Goal: Check status: Check status

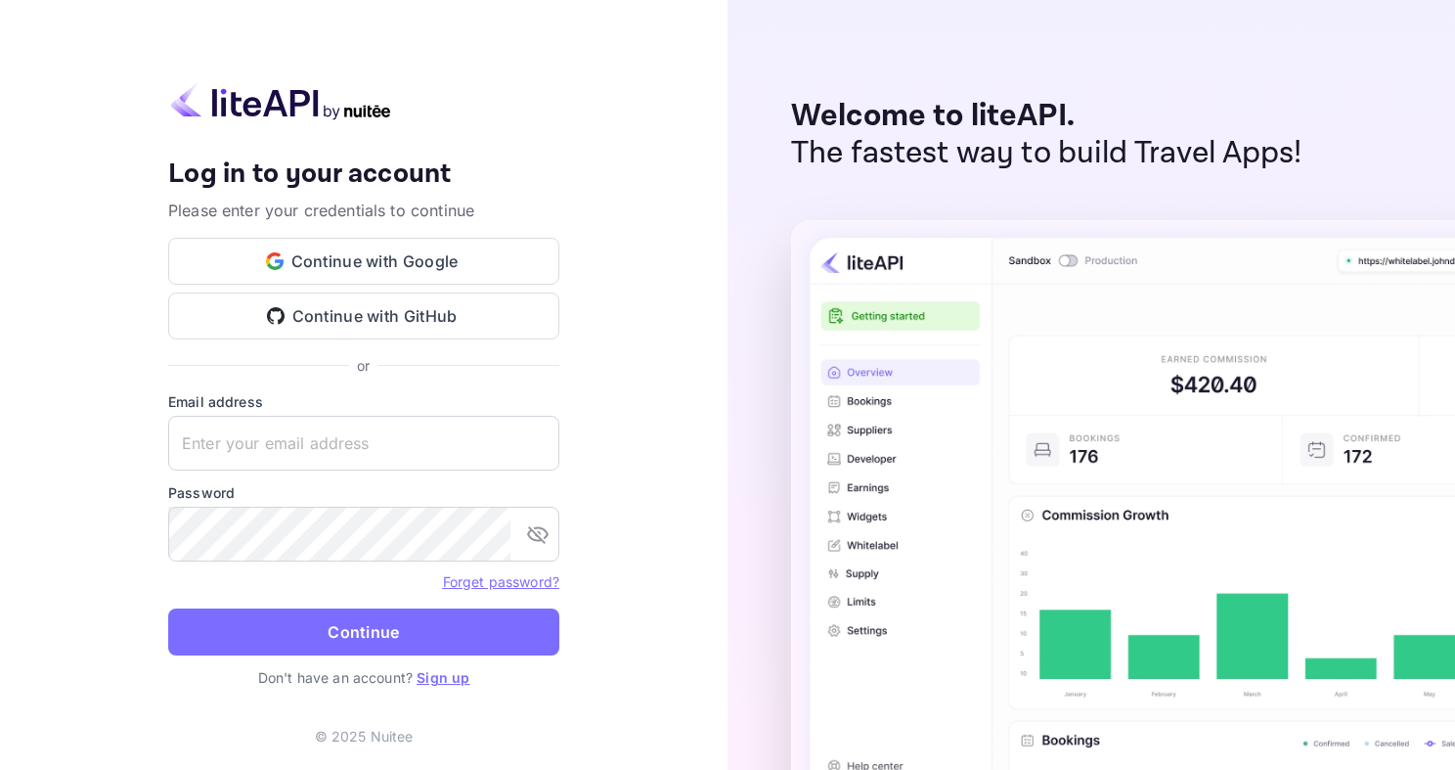
type input "[EMAIL_ADDRESS][DOMAIN_NAME]"
click at [302, 628] on button "Continue" at bounding box center [363, 631] width 391 height 47
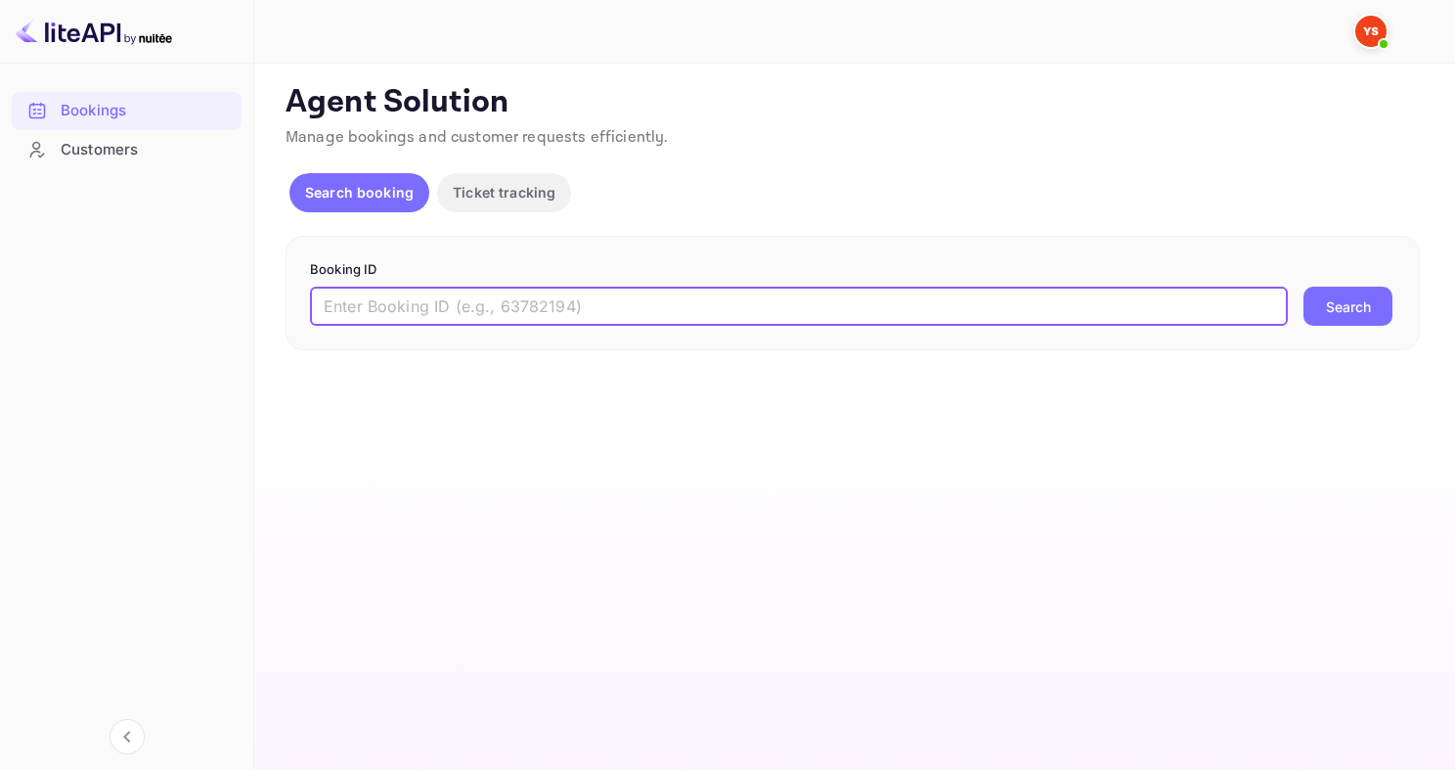
click at [484, 293] on input "text" at bounding box center [799, 305] width 978 height 39
paste input "9592165"
type input "9592165"
click at [1303, 286] on button "Search" at bounding box center [1347, 305] width 89 height 39
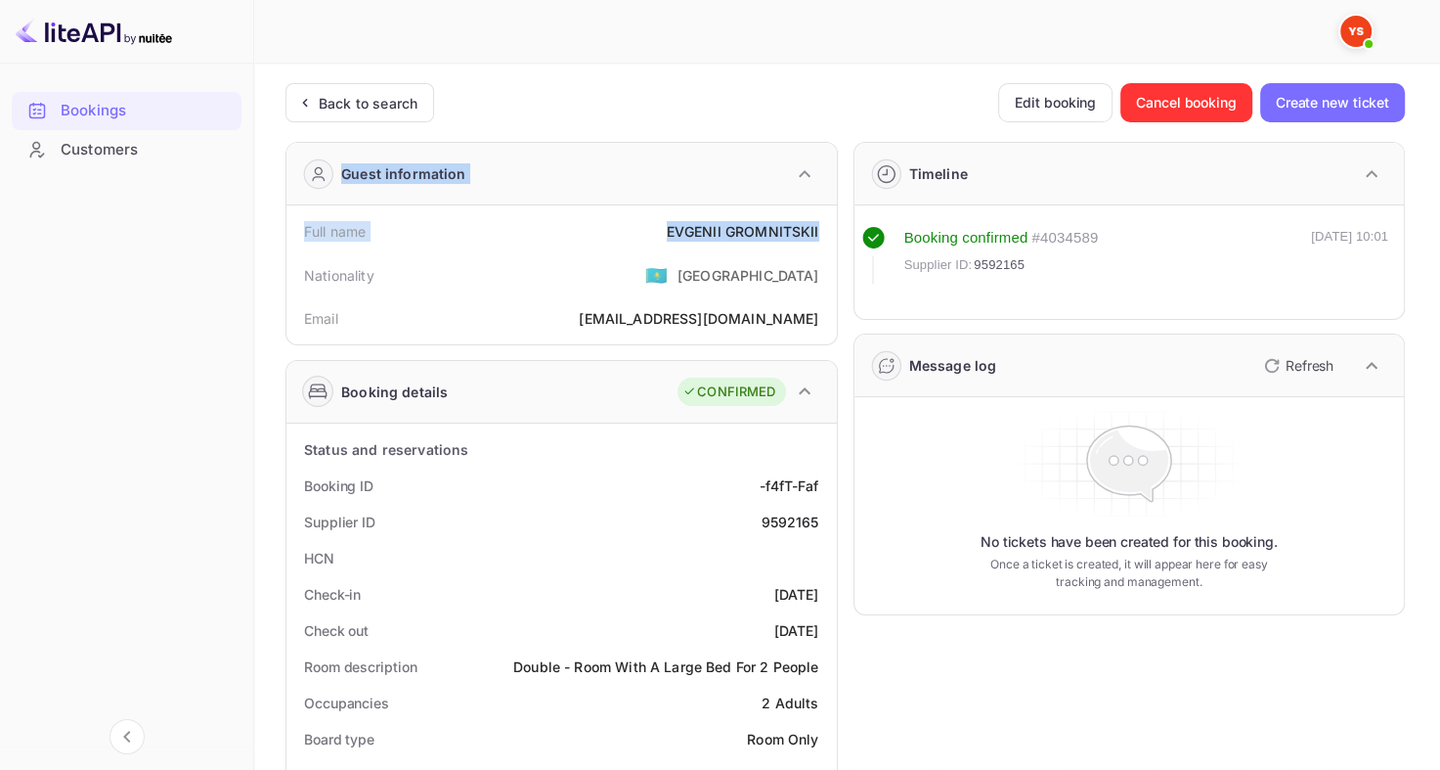
drag, startPoint x: 675, startPoint y: 230, endPoint x: 822, endPoint y: 225, distance: 147.7
click at [647, 217] on div "Full name [PERSON_NAME]" at bounding box center [561, 231] width 535 height 36
drag, startPoint x: 665, startPoint y: 227, endPoint x: 821, endPoint y: 235, distance: 156.6
click at [821, 235] on div "Full name [PERSON_NAME]" at bounding box center [561, 231] width 535 height 36
copy div "[PERSON_NAME]"
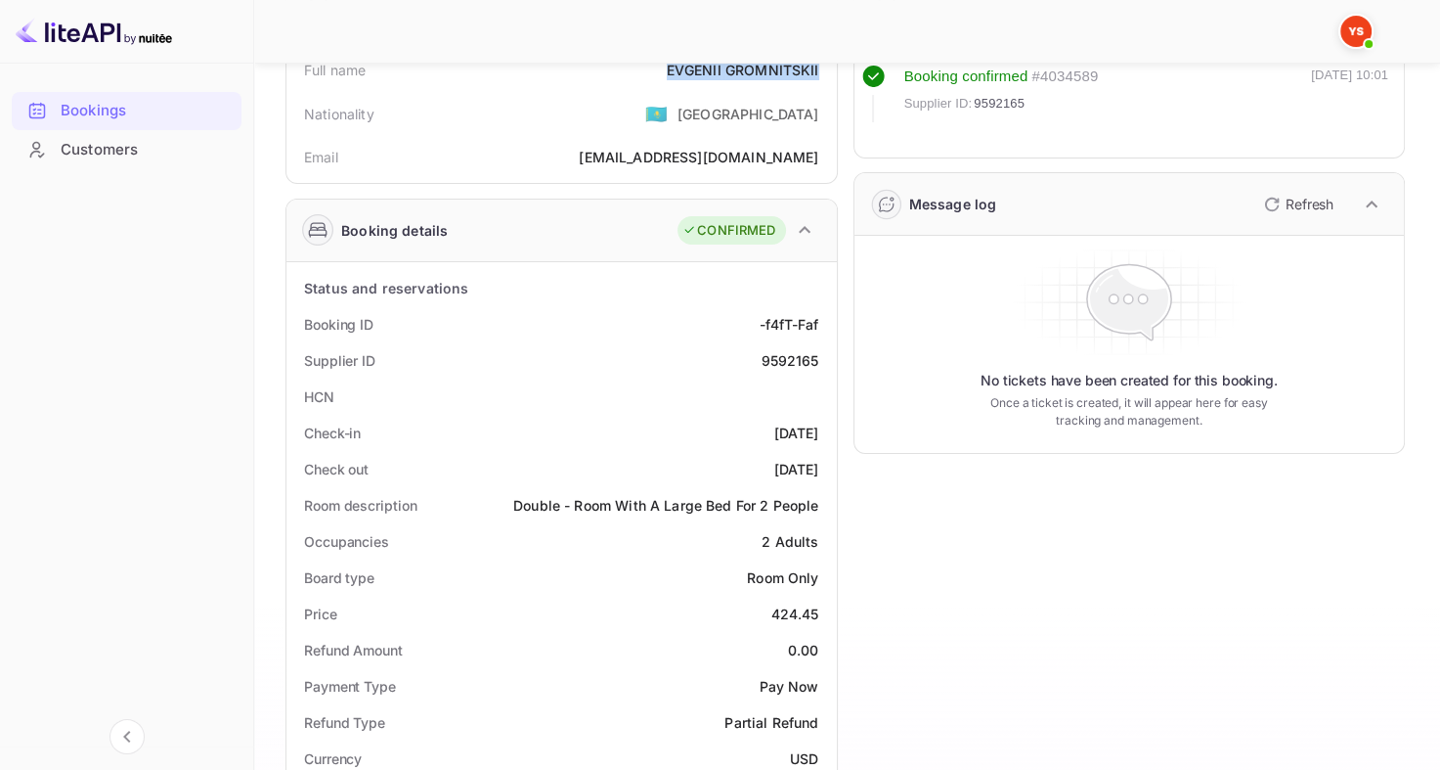
scroll to position [196, 0]
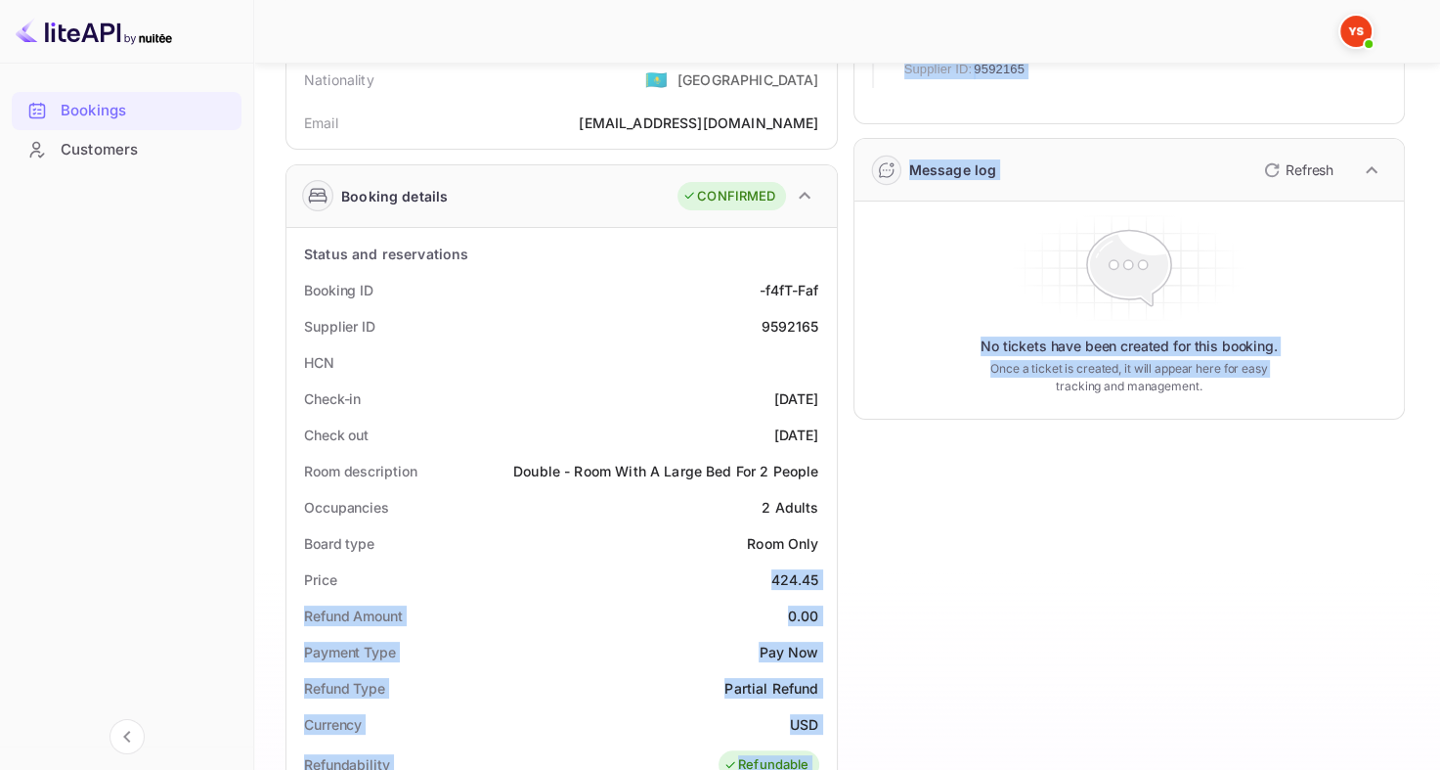
drag, startPoint x: 759, startPoint y: 567, endPoint x: 864, endPoint y: 568, distance: 105.6
click at [864, 568] on div "Guest information Full name [PERSON_NAME] Nationality 🇰🇿 [DEMOGRAPHIC_DATA] Ema…" at bounding box center [837, 644] width 1135 height 1426
click at [864, 568] on div "Timeline Booking confirmed # 4034589 Supplier ID: 9592165 [DATE] 10:01 Message …" at bounding box center [1122, 644] width 568 height 1426
drag, startPoint x: 770, startPoint y: 575, endPoint x: 840, endPoint y: 575, distance: 69.4
click at [840, 575] on div "Guest information Full name [PERSON_NAME] Nationality 🇰🇿 [DEMOGRAPHIC_DATA] Ema…" at bounding box center [837, 644] width 1135 height 1426
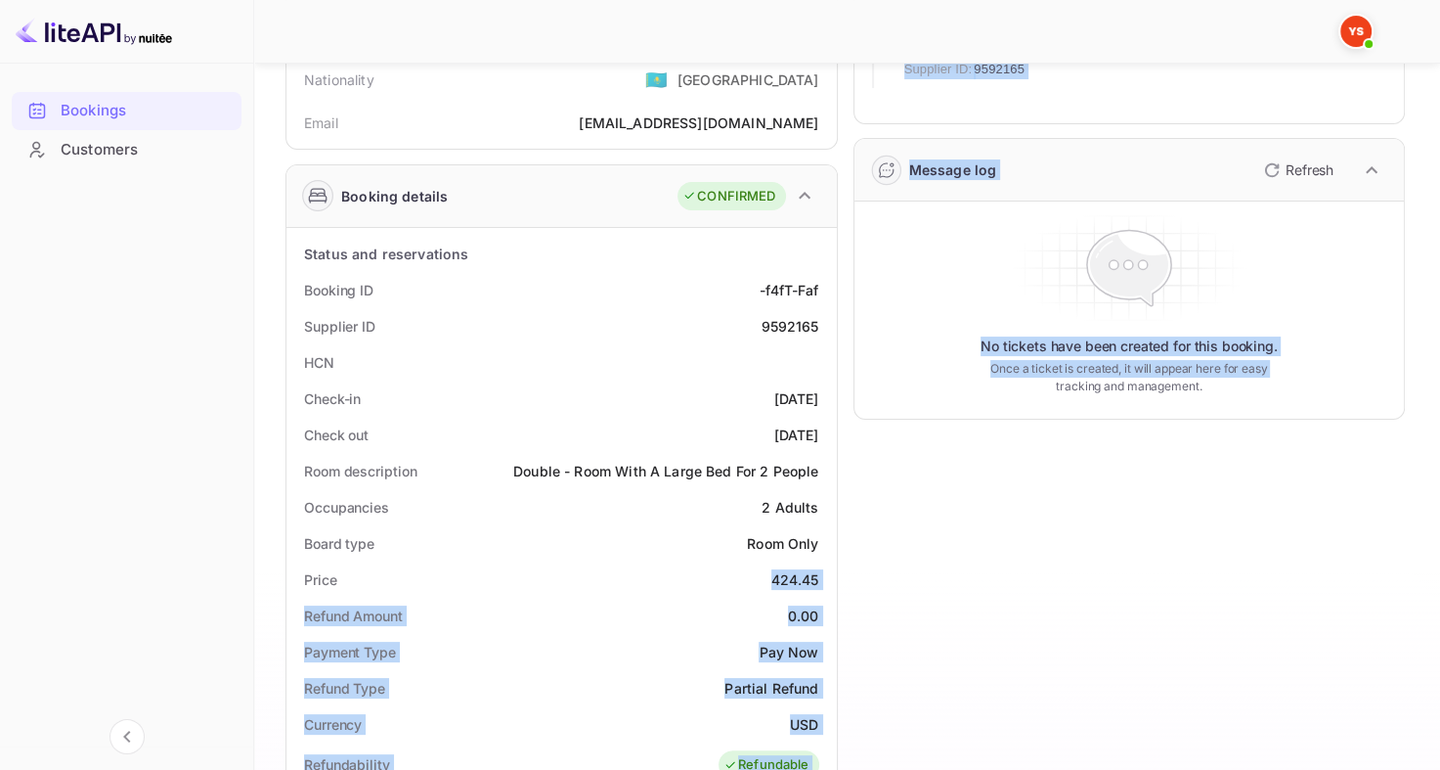
click at [840, 575] on div "Timeline Booking confirmed # 4034589 Supplier ID: 9592165 [DATE] 10:01 Message …" at bounding box center [1122, 644] width 568 height 1426
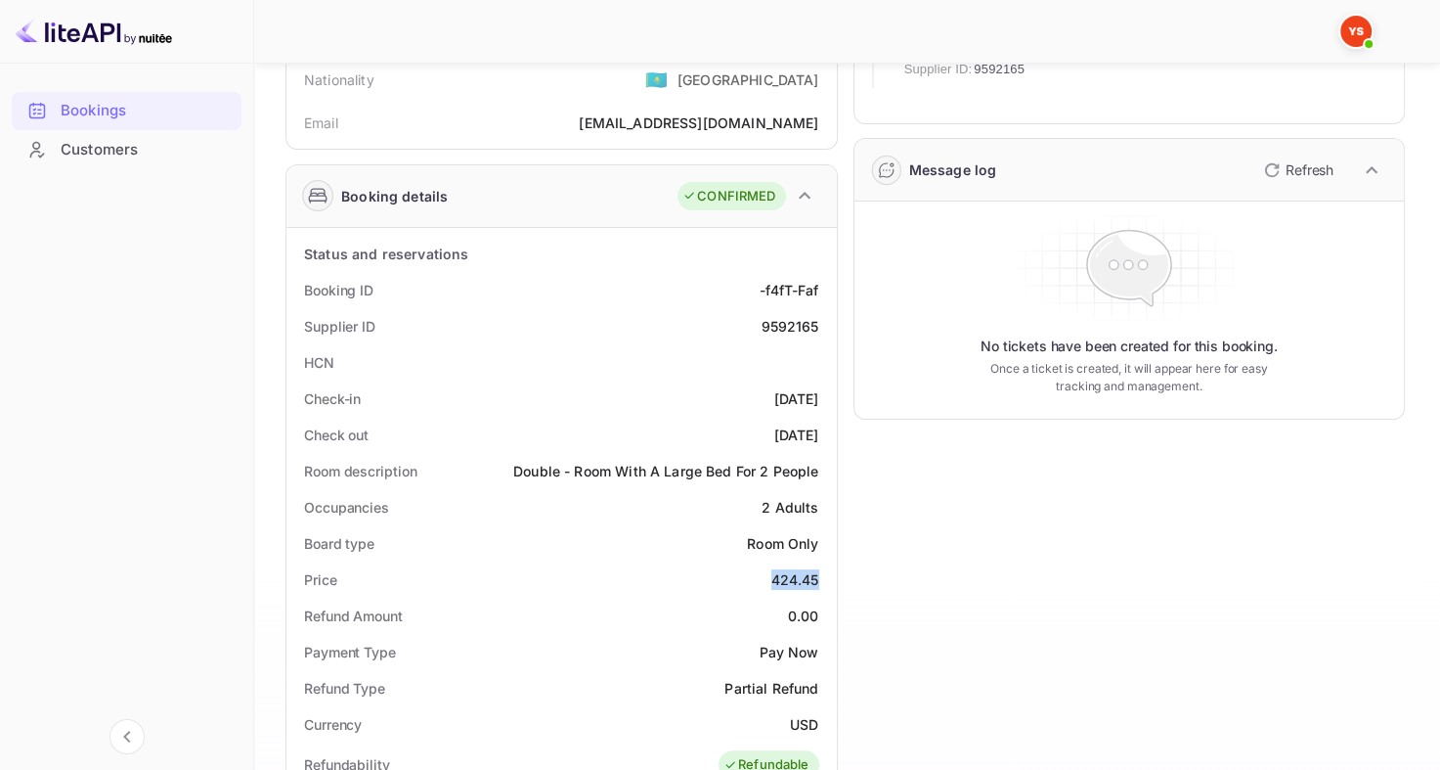
drag, startPoint x: 773, startPoint y: 573, endPoint x: 819, endPoint y: 574, distance: 46.0
click at [819, 574] on div "Price 424.45" at bounding box center [561, 579] width 535 height 36
copy div "424.45"
